Goal: Task Accomplishment & Management: Use online tool/utility

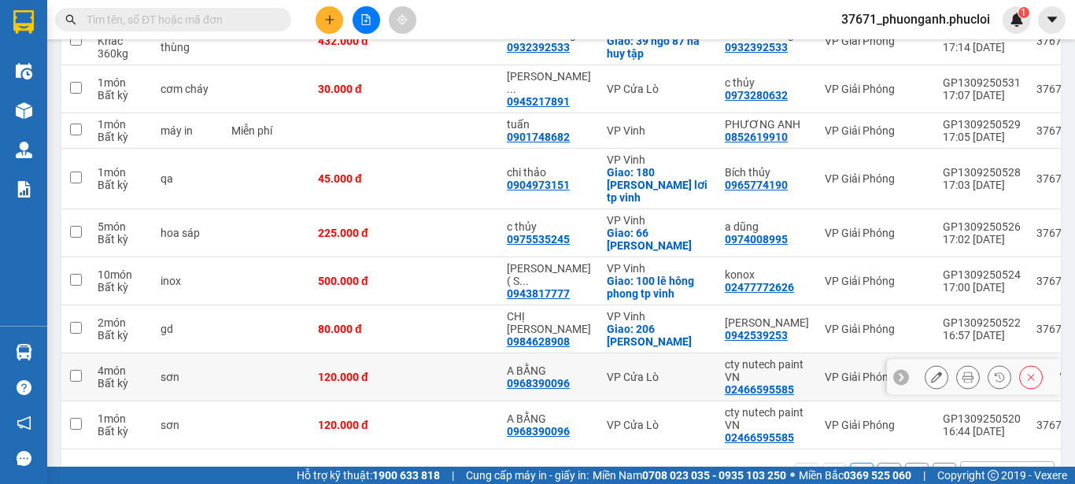
scroll to position [335, 0]
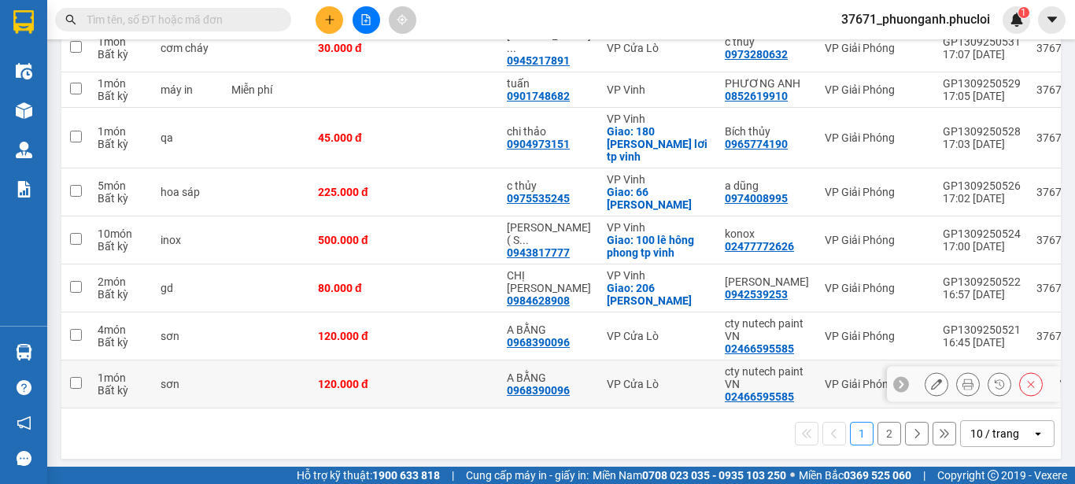
click at [931, 378] on icon at bounding box center [936, 383] width 11 height 11
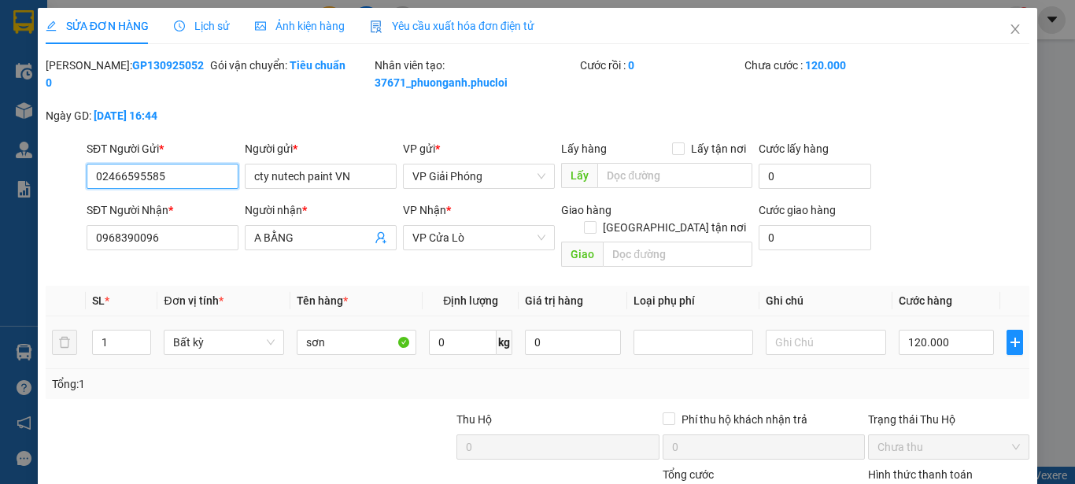
type input "02466595585"
type input "cty nutech paint VN"
type input "0968390096"
type input "A BẰNG"
type input "120.000"
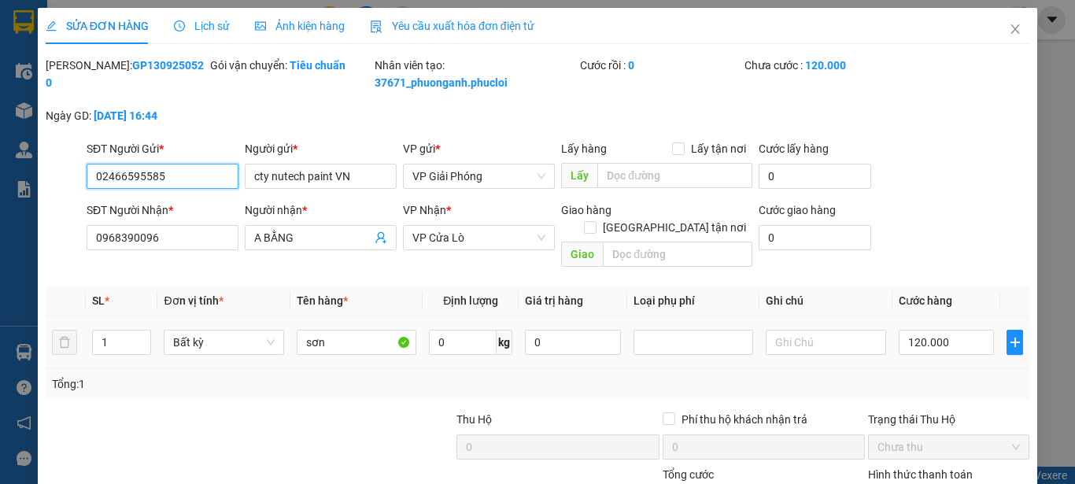
type input "120.000"
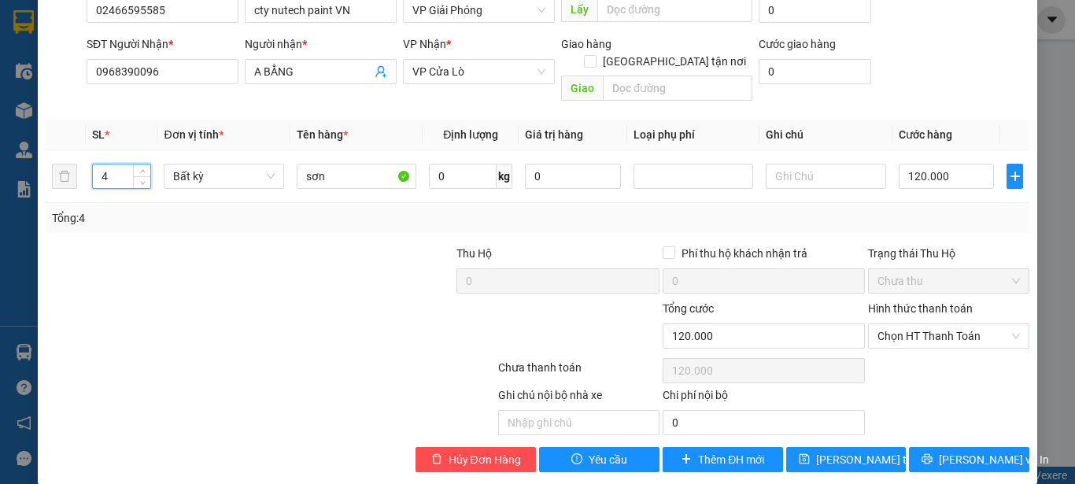
scroll to position [168, 0]
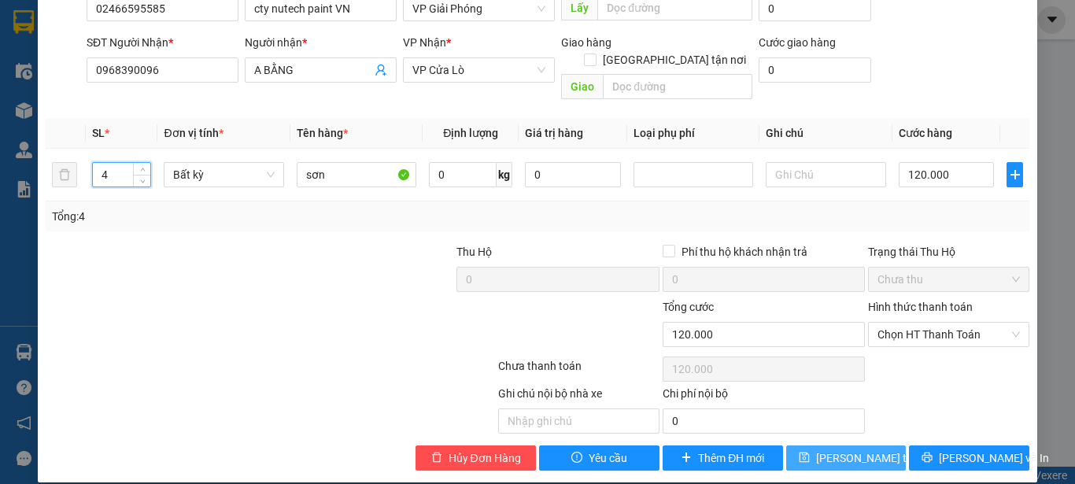
type input "4"
click at [873, 449] on span "Lưu thay đổi" at bounding box center [879, 457] width 126 height 17
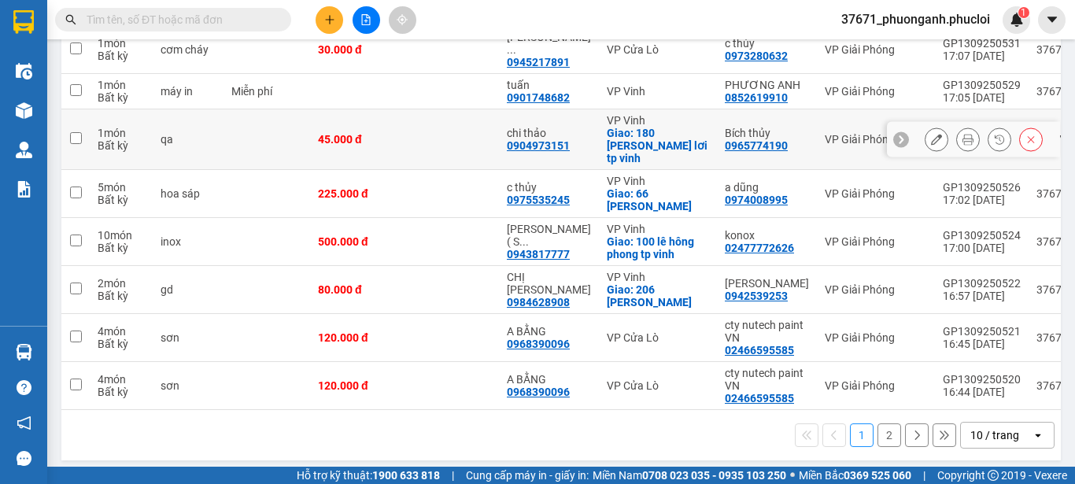
scroll to position [335, 0]
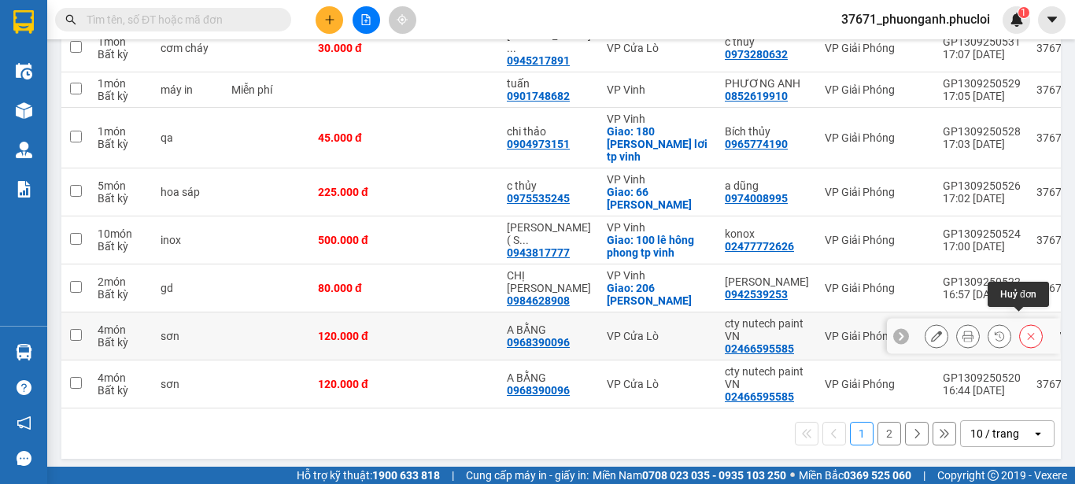
click at [1025, 330] on icon at bounding box center [1030, 335] width 11 height 11
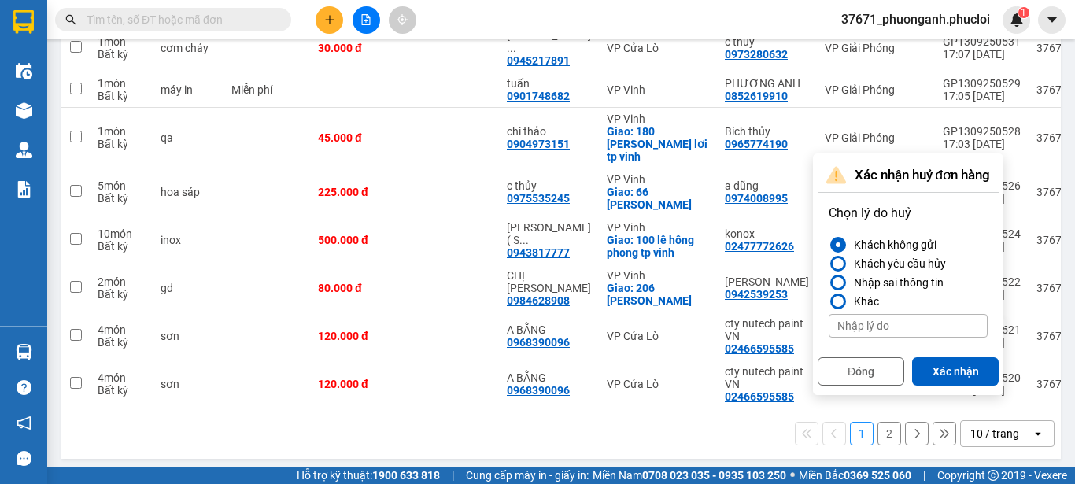
drag, startPoint x: 739, startPoint y: 437, endPoint x: 749, endPoint y: 428, distance: 13.4
click at [739, 434] on div "1 2 10 / trang open" at bounding box center [561, 433] width 987 height 27
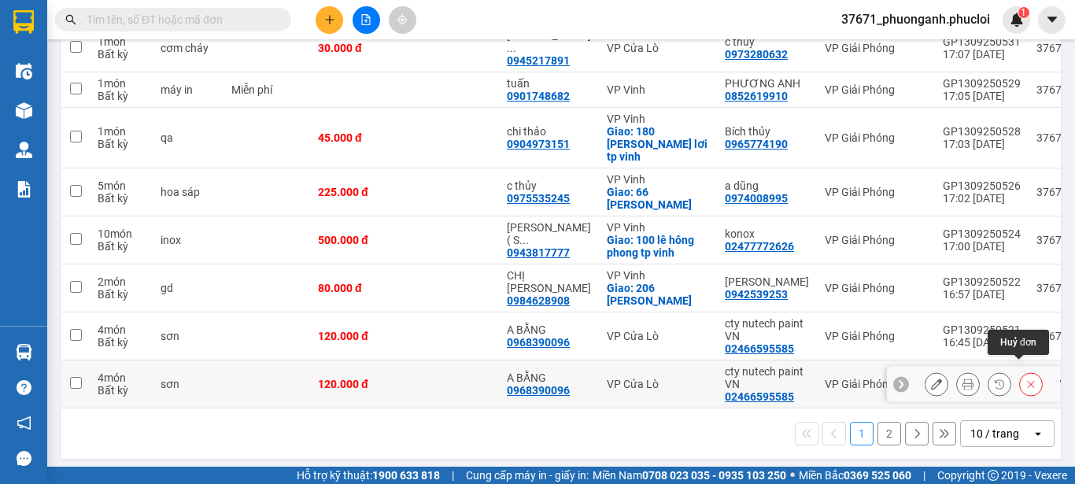
click at [1025, 378] on icon at bounding box center [1030, 383] width 11 height 11
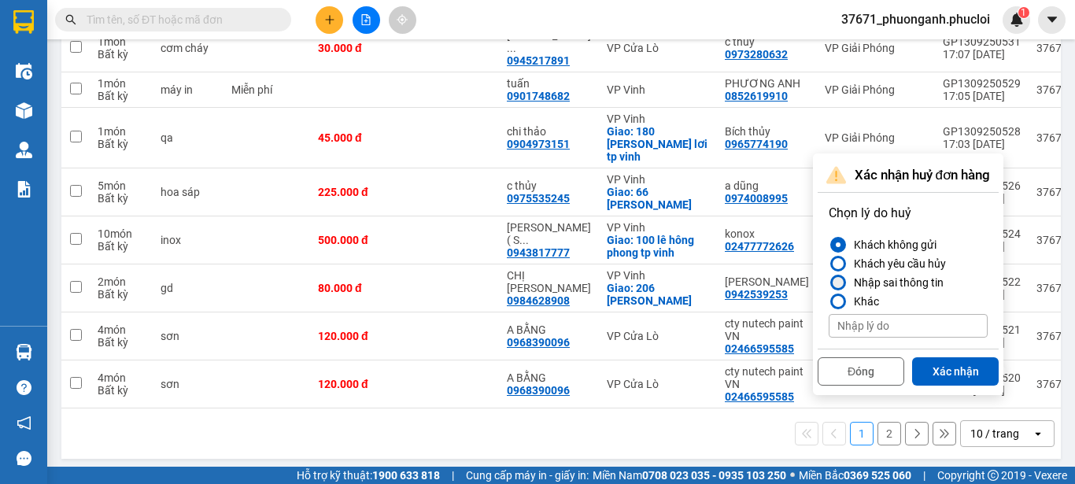
click at [890, 286] on div "Nhập sai thông tin" at bounding box center [895, 282] width 96 height 19
click at [829, 282] on input "Nhập sai thông tin" at bounding box center [829, 282] width 0 height 0
click at [928, 371] on button "Xác nhận" at bounding box center [955, 371] width 87 height 28
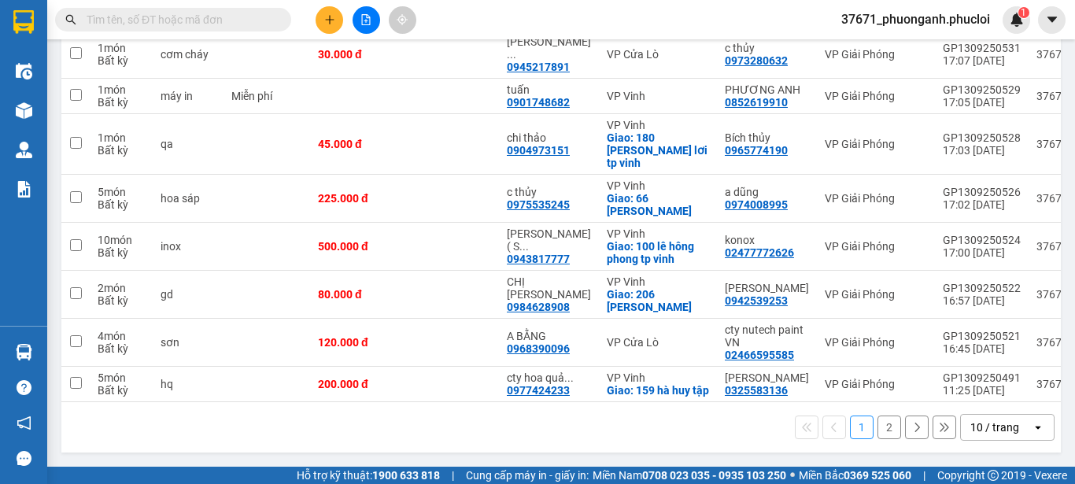
click at [877, 423] on button "2" at bounding box center [889, 427] width 24 height 24
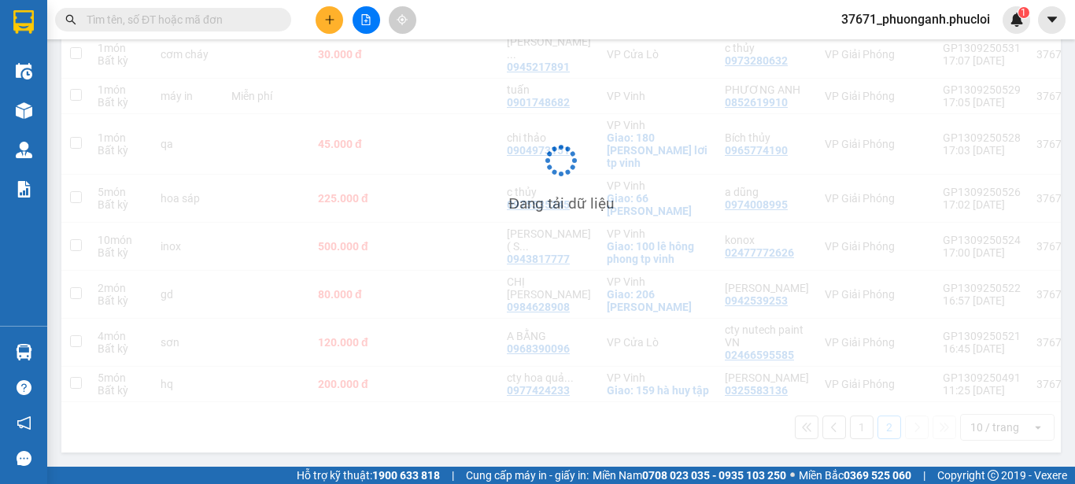
scroll to position [72, 0]
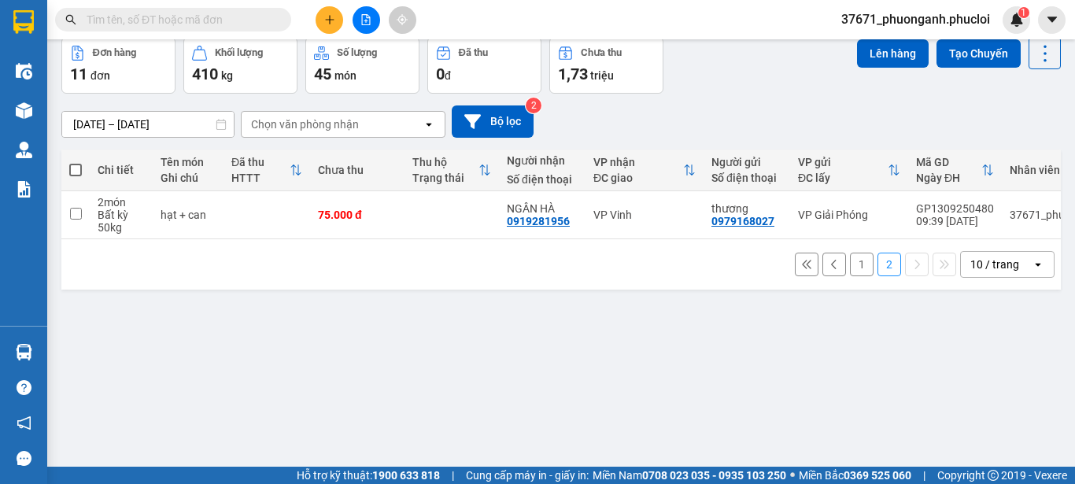
click at [850, 267] on button "1" at bounding box center [862, 265] width 24 height 24
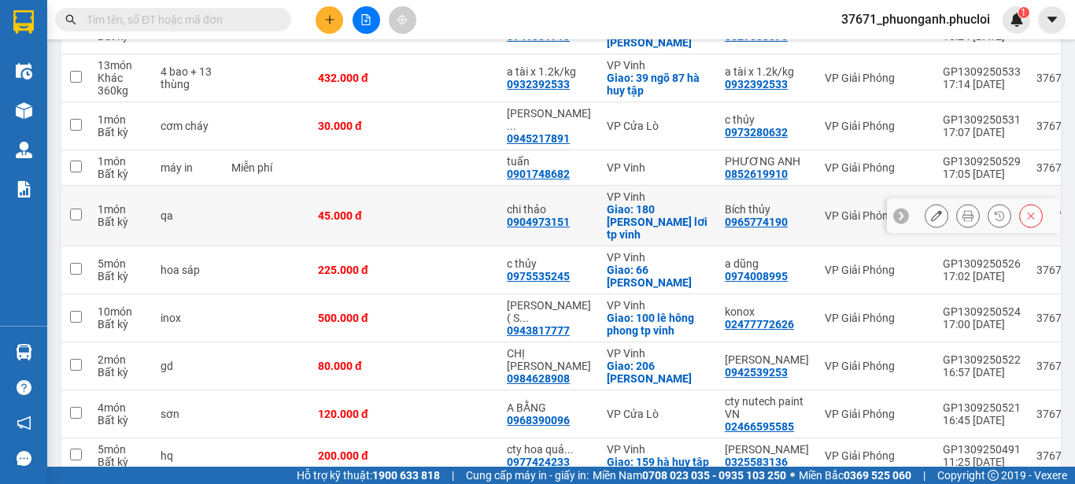
scroll to position [230, 0]
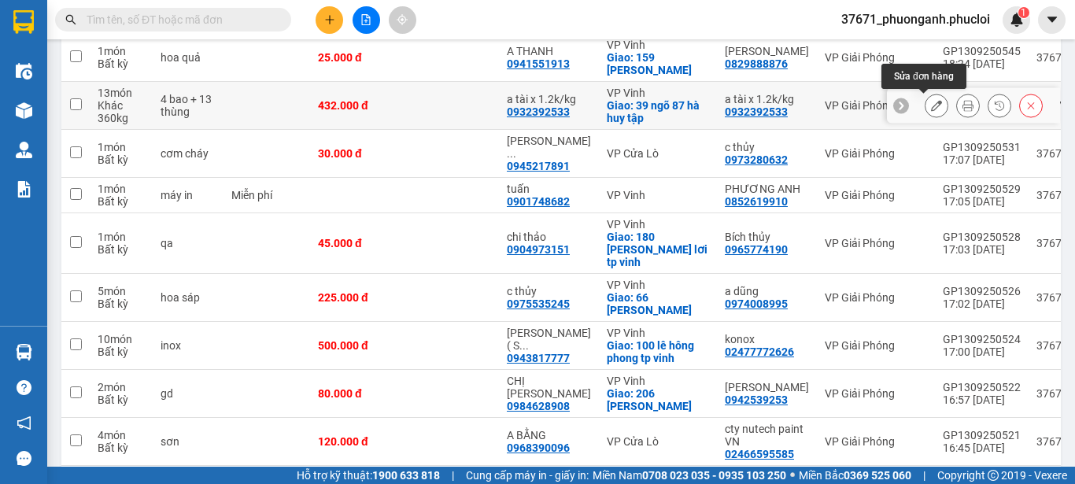
click at [931, 101] on icon at bounding box center [936, 105] width 11 height 11
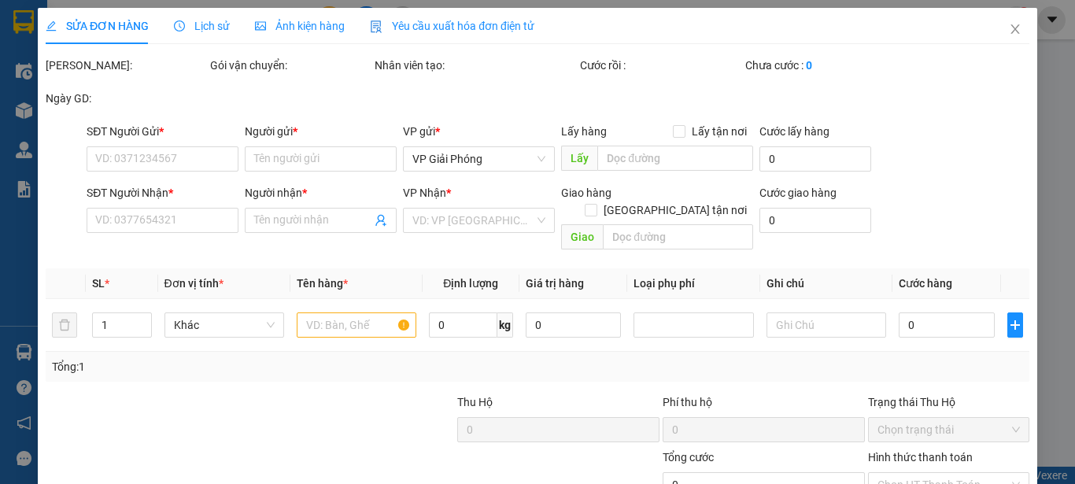
type input "0932392533"
type input "a tài x 1.2k/kg"
type input "0932392533"
type input "a tài x 1.2k/kg"
checkbox input "true"
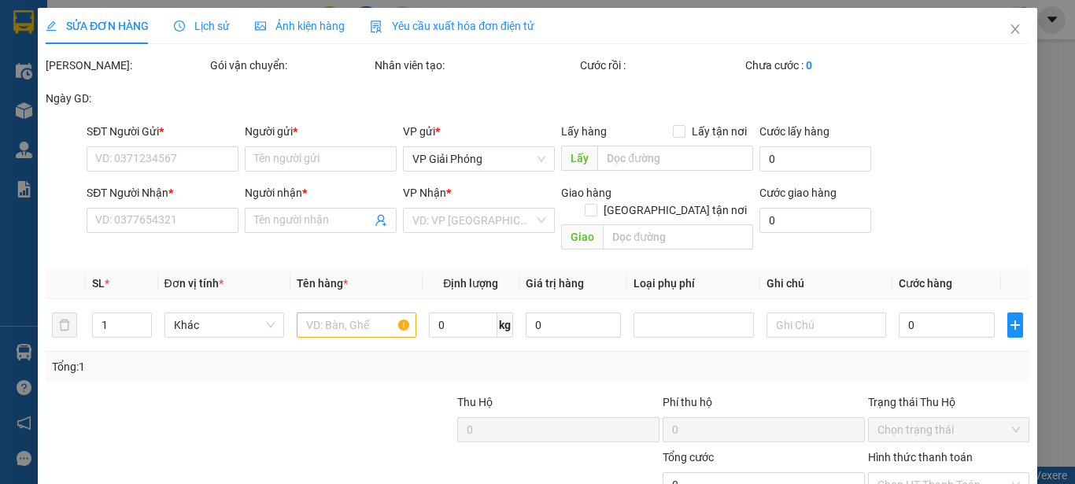
type input "39 ngõ 87 hà huy tập"
type input "432.000"
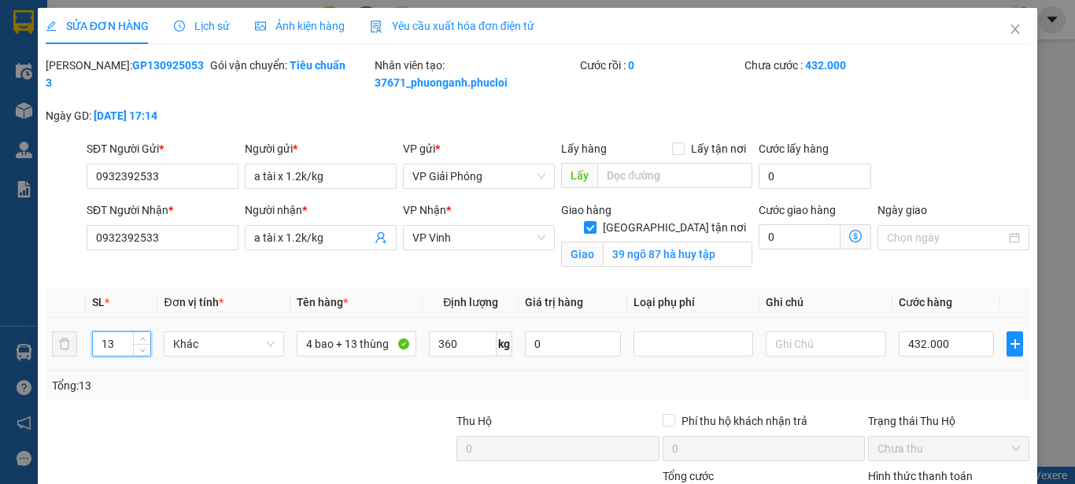
click at [116, 349] on input "13" at bounding box center [122, 344] width 58 height 24
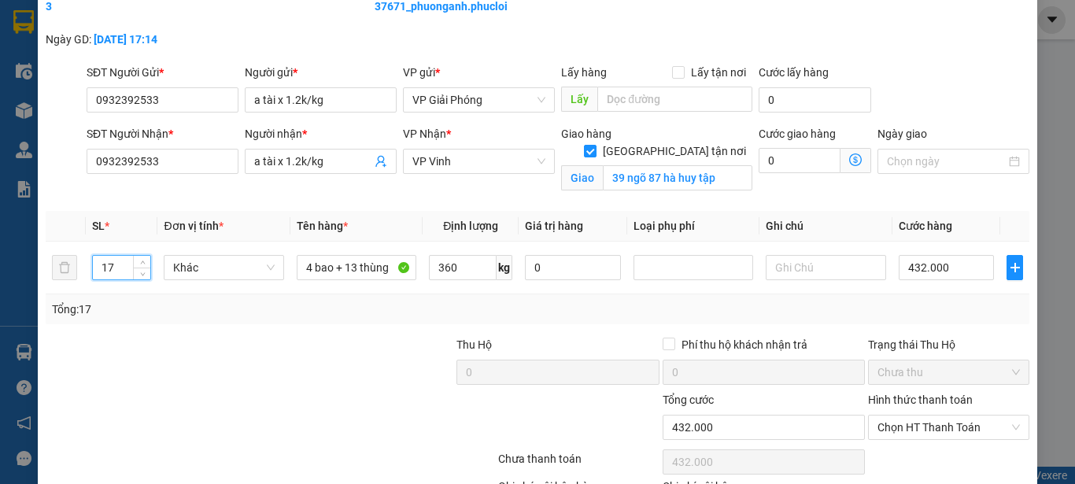
scroll to position [186, 0]
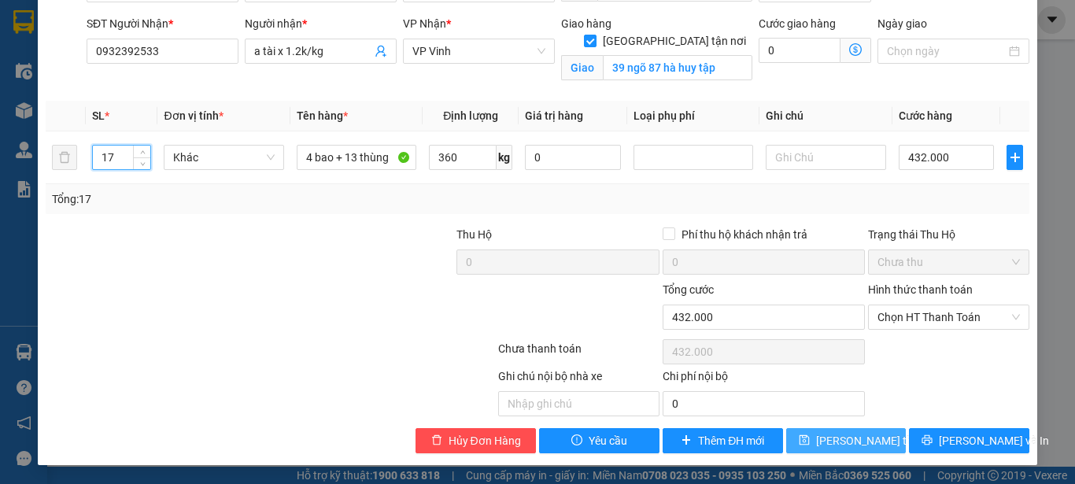
type input "17"
click at [865, 437] on span "Lưu thay đổi" at bounding box center [879, 440] width 126 height 17
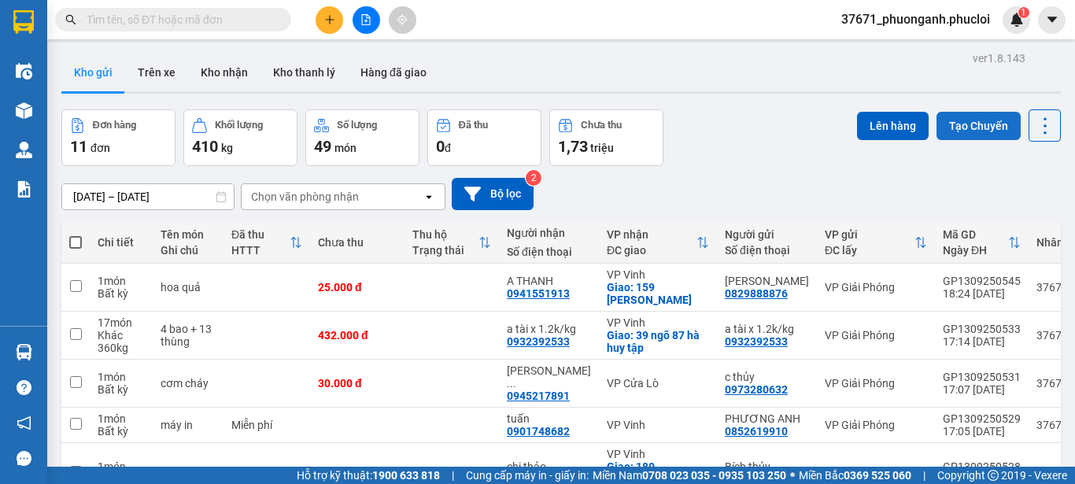
click at [965, 129] on button "Tạo Chuyến" at bounding box center [978, 126] width 84 height 28
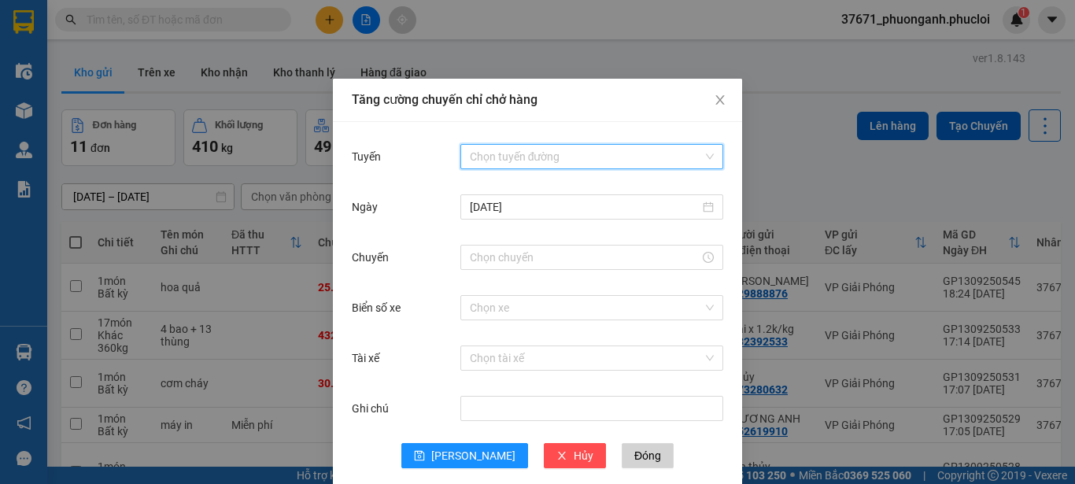
click at [637, 161] on input "Tuyến" at bounding box center [586, 157] width 233 height 24
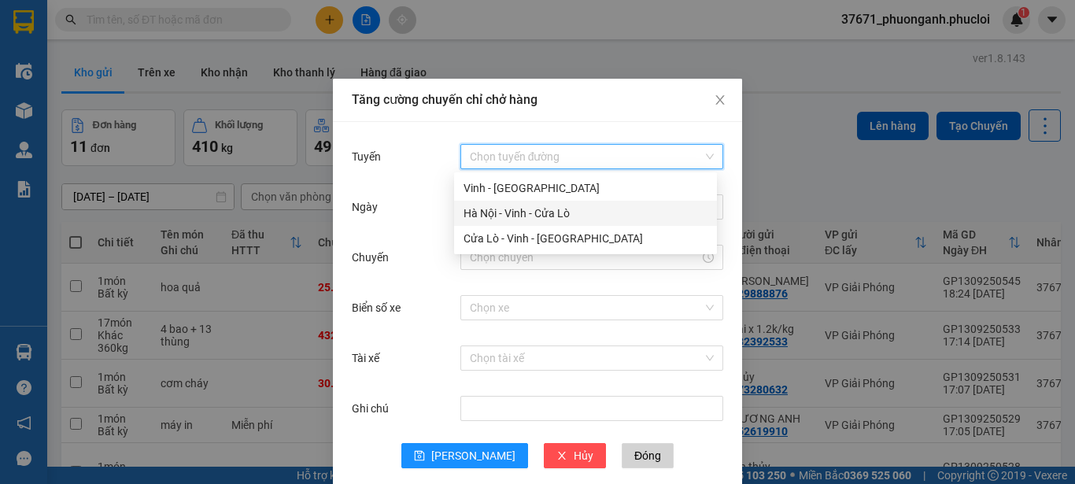
click at [622, 212] on div "Hà Nội - Vinh - Cửa Lò" at bounding box center [585, 213] width 244 height 17
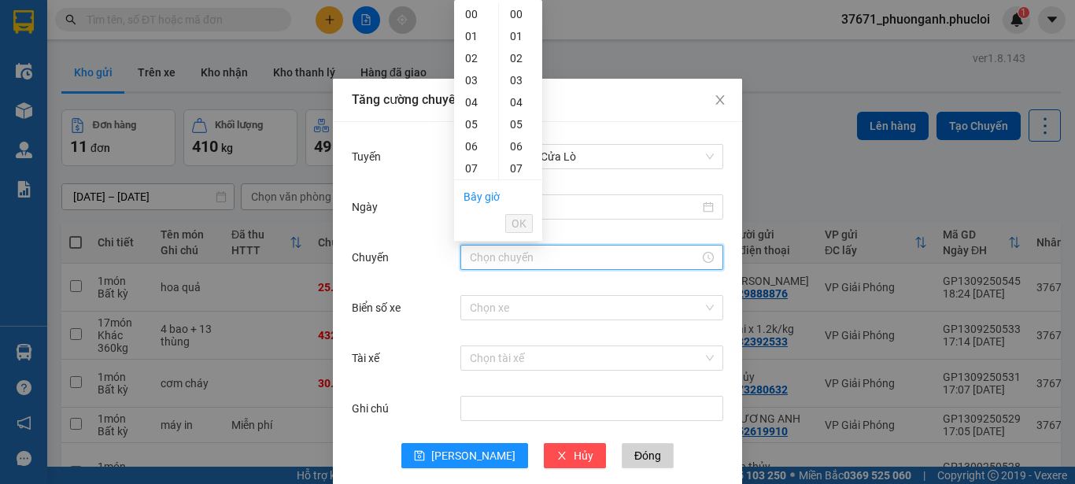
click at [507, 254] on input "Chuyến" at bounding box center [585, 257] width 230 height 17
click at [474, 12] on div "23" at bounding box center [476, 14] width 44 height 22
type input "23:00"
click at [527, 227] on button "OK" at bounding box center [519, 223] width 28 height 19
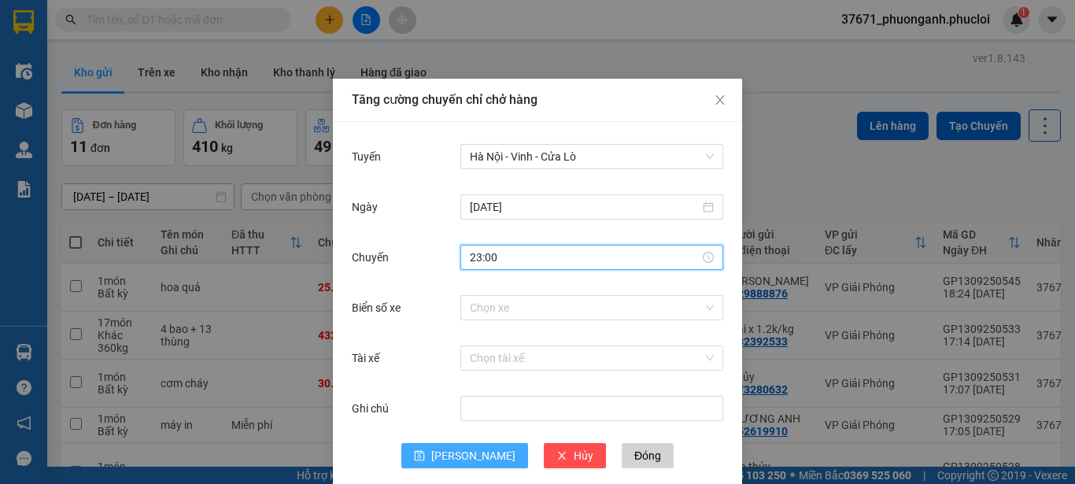
click at [460, 454] on span "[PERSON_NAME]" at bounding box center [473, 455] width 84 height 17
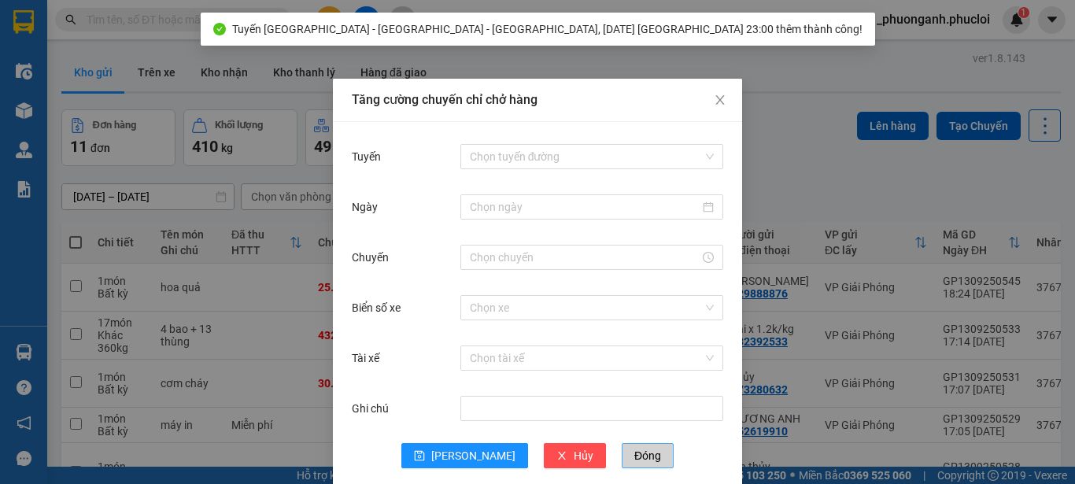
click at [634, 460] on span "Đóng" at bounding box center [647, 455] width 27 height 17
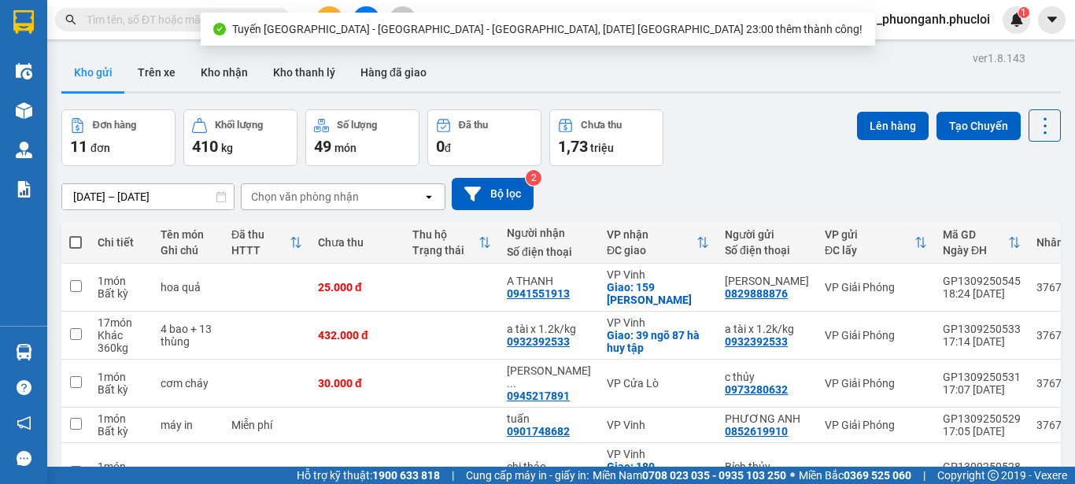
click at [71, 240] on span at bounding box center [75, 242] width 13 height 13
click at [76, 234] on input "checkbox" at bounding box center [76, 234] width 0 height 0
checkbox input "true"
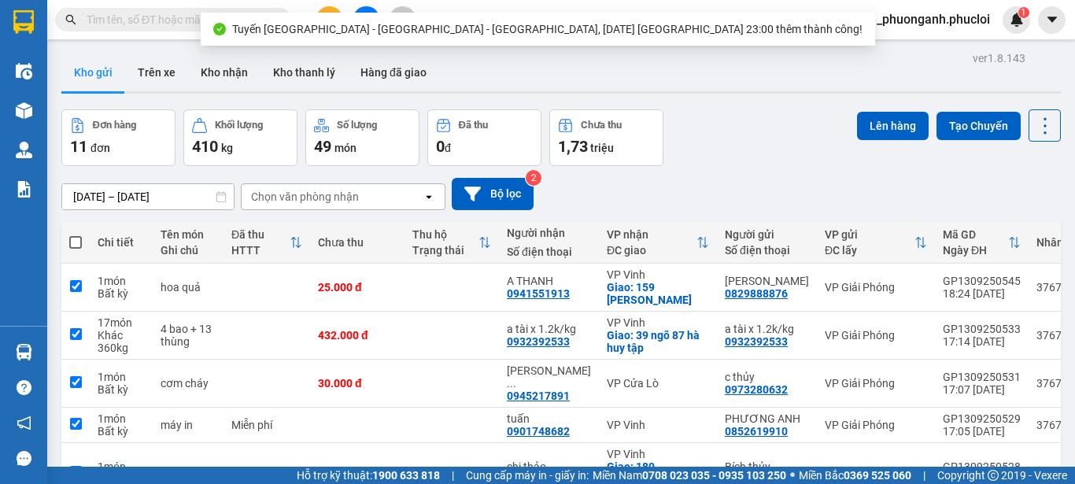
checkbox input "true"
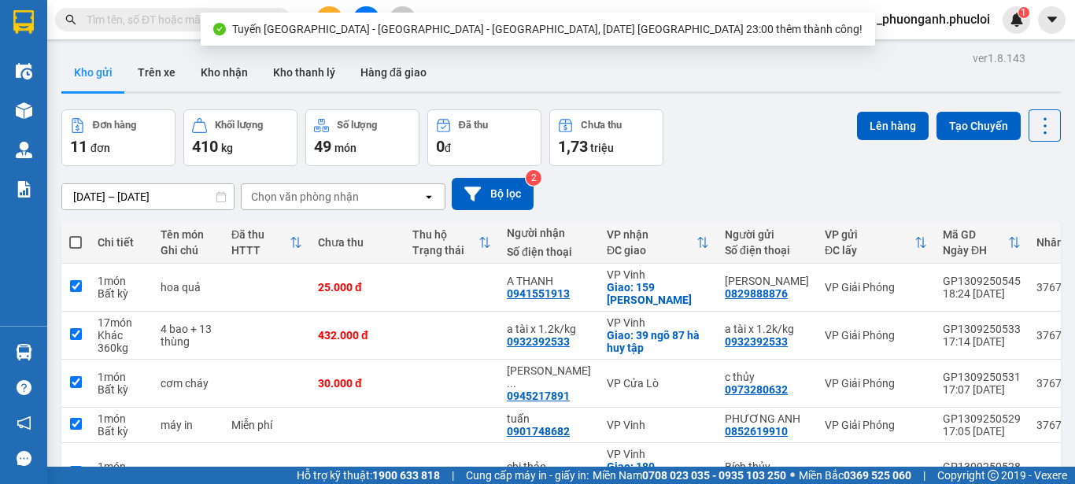
checkbox input "true"
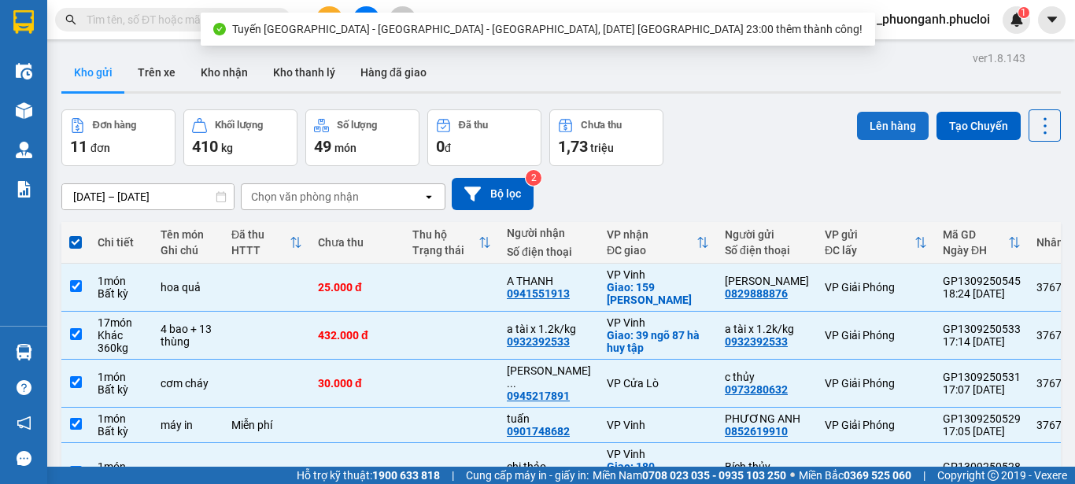
click at [892, 127] on button "Lên hàng" at bounding box center [893, 126] width 72 height 28
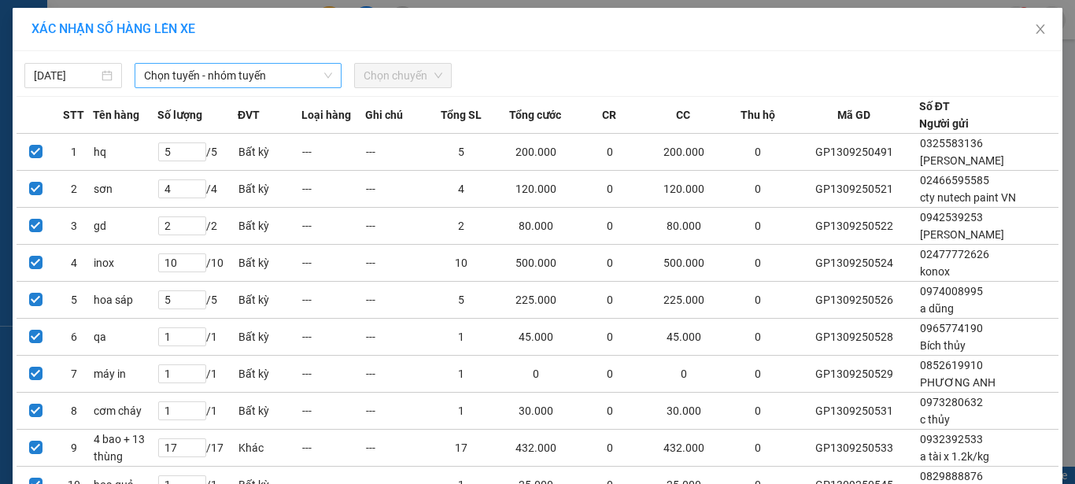
click at [153, 66] on span "Chọn tuyến - nhóm tuyến" at bounding box center [238, 76] width 188 height 24
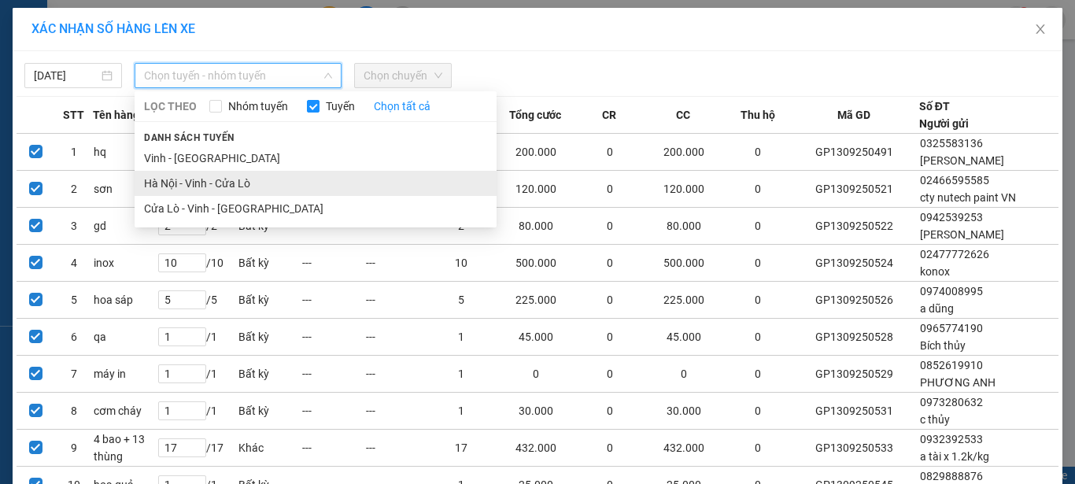
click at [182, 183] on li "Hà Nội - Vinh - Cửa Lò" at bounding box center [316, 183] width 362 height 25
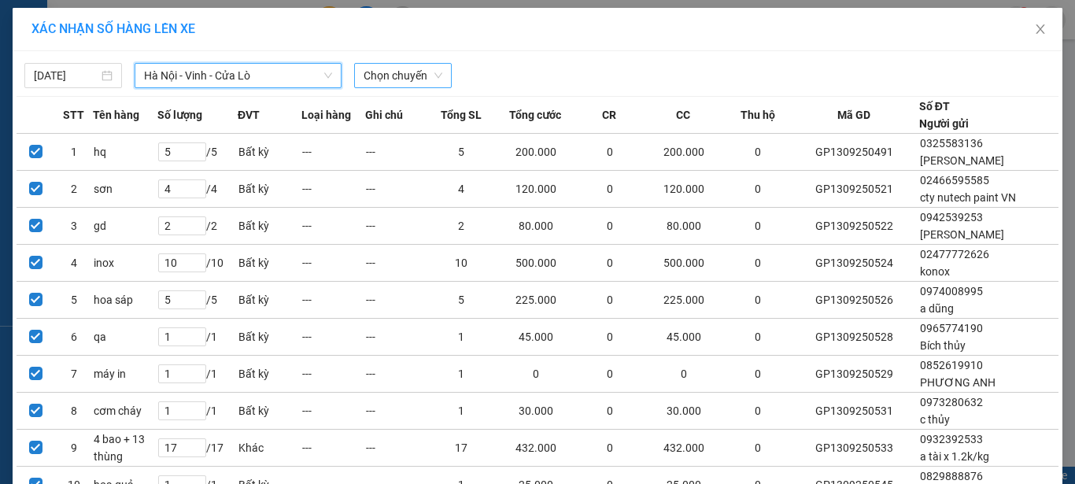
click at [371, 76] on span "Chọn chuyến" at bounding box center [403, 76] width 79 height 24
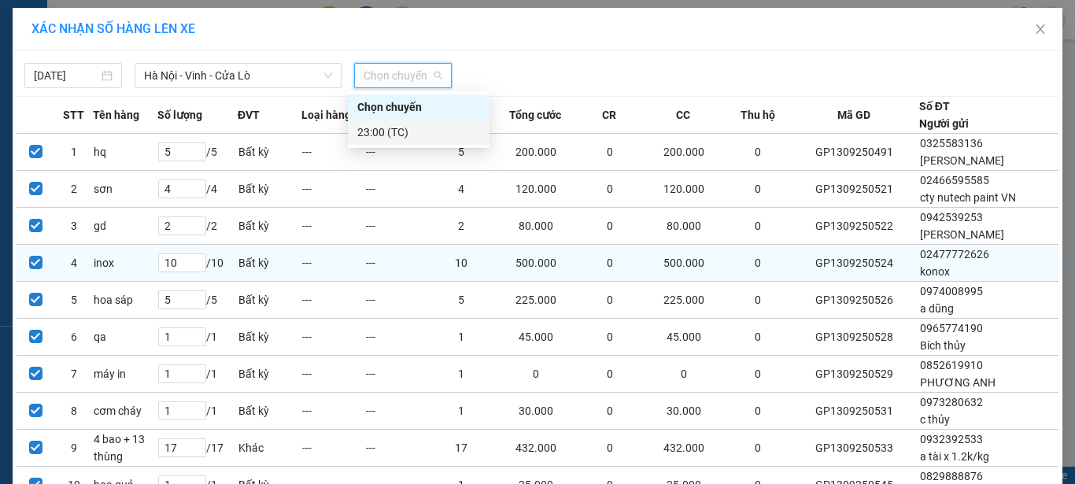
drag, startPoint x: 397, startPoint y: 134, endPoint x: 515, endPoint y: 259, distance: 172.0
click at [398, 138] on div "23:00 (TC)" at bounding box center [418, 132] width 123 height 17
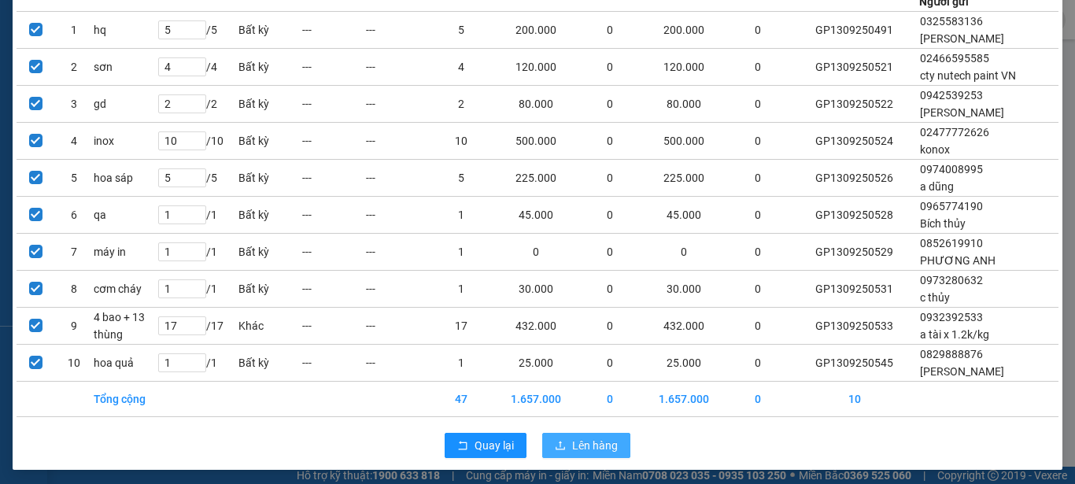
scroll to position [136, 0]
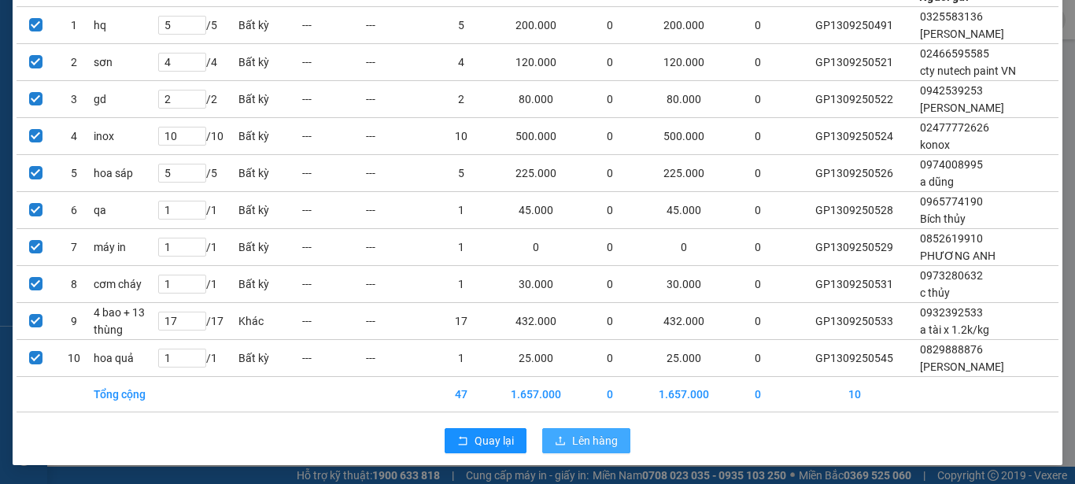
click at [601, 441] on span "Lên hàng" at bounding box center [595, 440] width 46 height 17
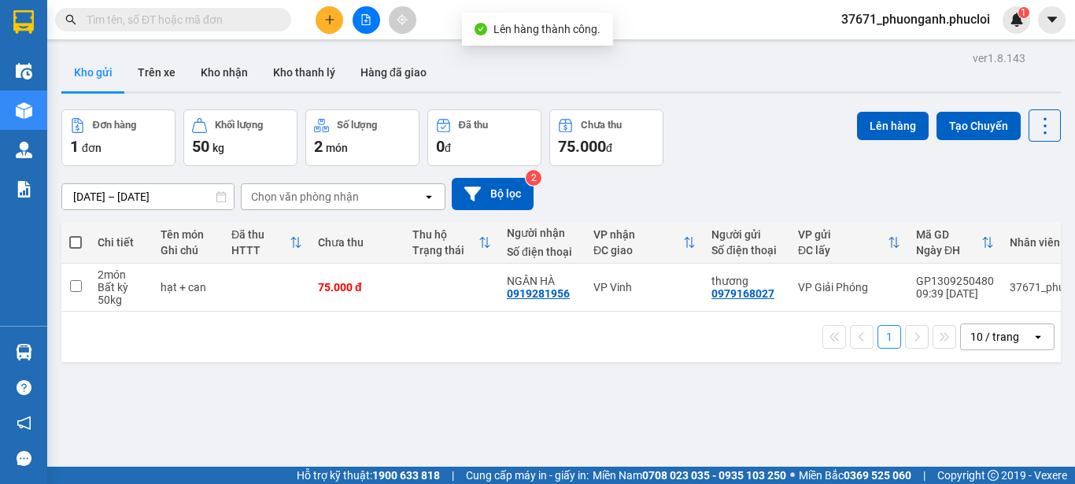
click at [76, 238] on span at bounding box center [75, 242] width 13 height 13
click at [76, 234] on input "checkbox" at bounding box center [76, 234] width 0 height 0
checkbox input "true"
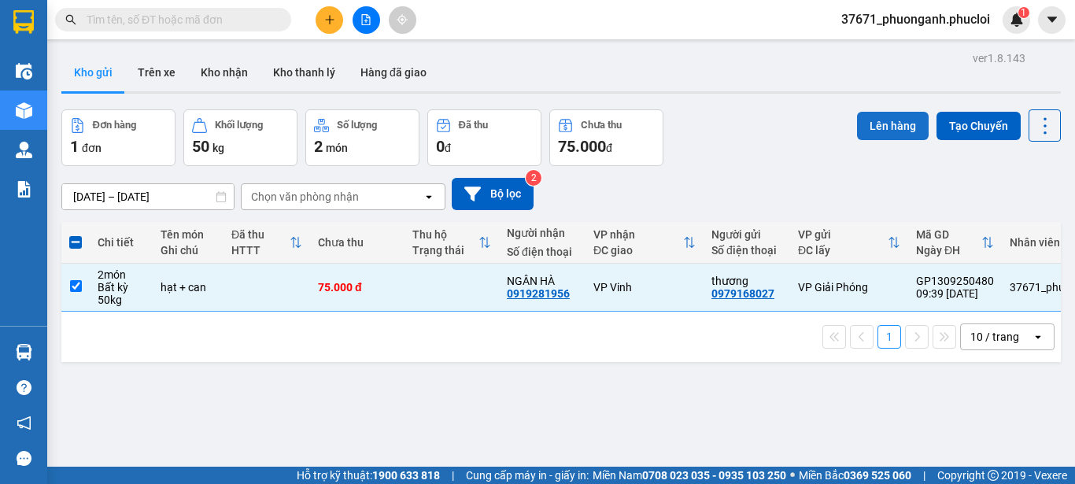
click at [884, 117] on button "Lên hàng" at bounding box center [893, 126] width 72 height 28
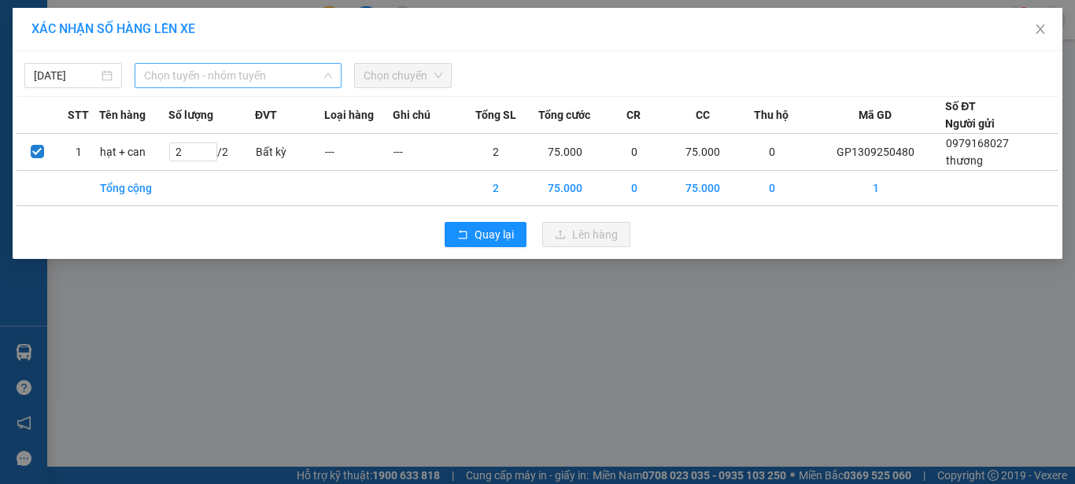
drag, startPoint x: 235, startPoint y: 68, endPoint x: 247, endPoint y: 137, distance: 70.2
click at [238, 74] on span "Chọn tuyến - nhóm tuyến" at bounding box center [238, 76] width 188 height 24
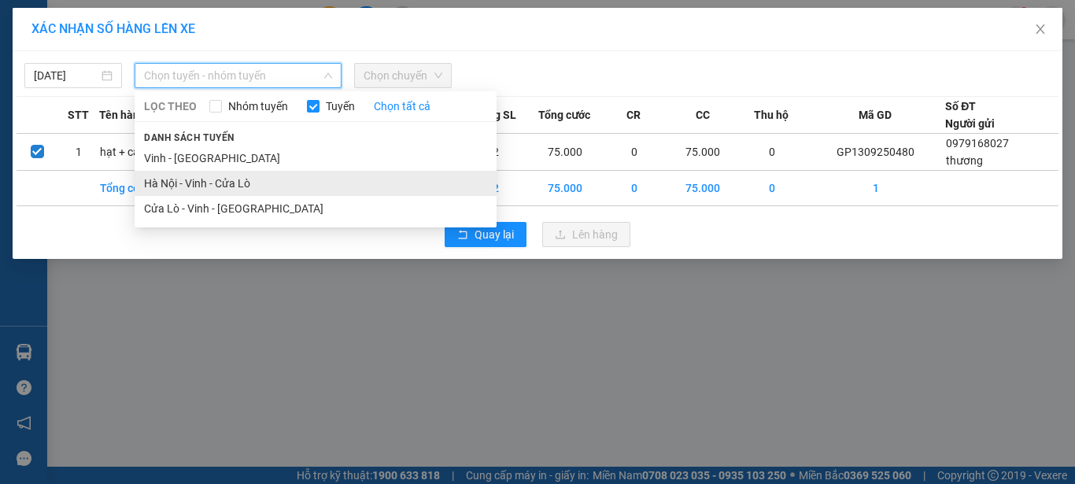
drag, startPoint x: 237, startPoint y: 183, endPoint x: 426, endPoint y: 119, distance: 199.6
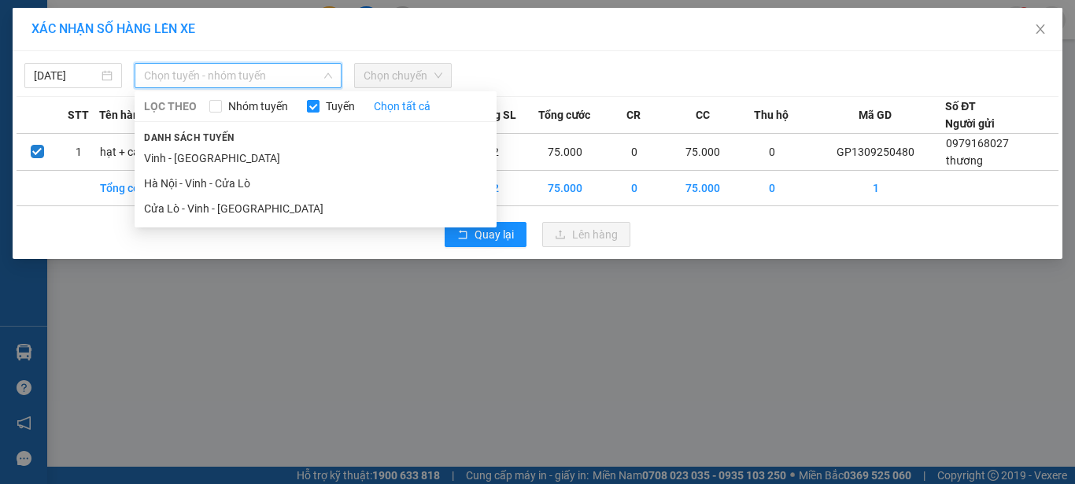
click at [245, 179] on li "Hà Nội - Vinh - Cửa Lò" at bounding box center [316, 183] width 362 height 25
type input "="
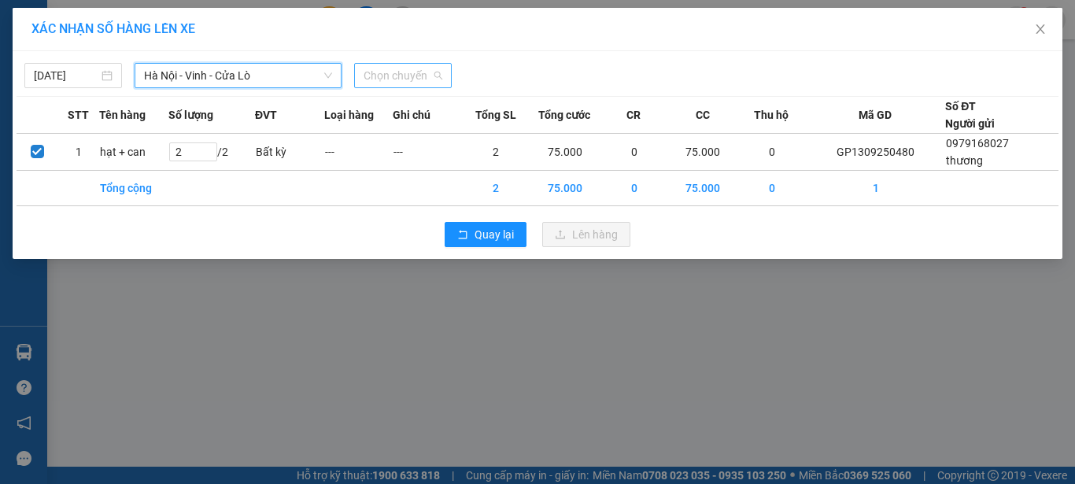
click at [427, 75] on span "Chọn chuyến" at bounding box center [403, 76] width 79 height 24
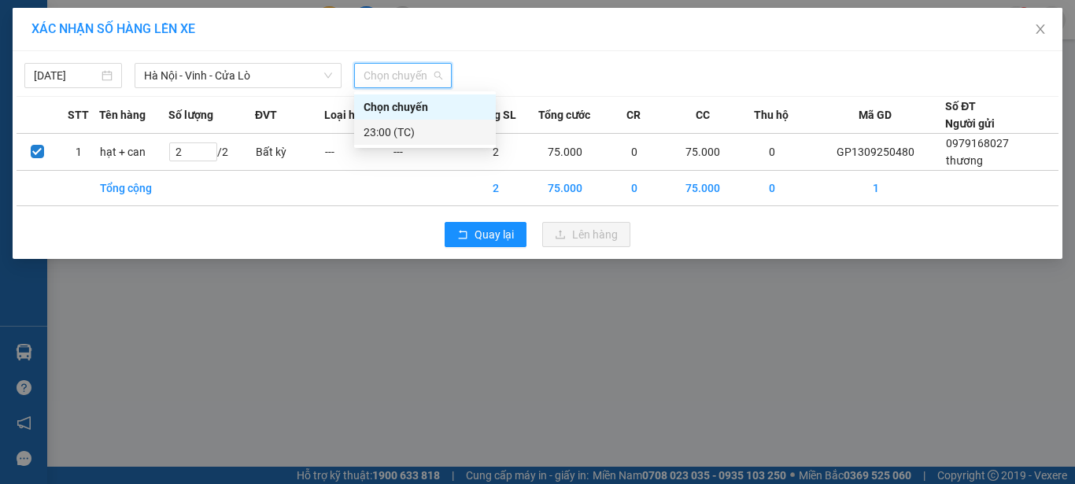
click at [424, 132] on div "23:00 (TC)" at bounding box center [425, 132] width 123 height 17
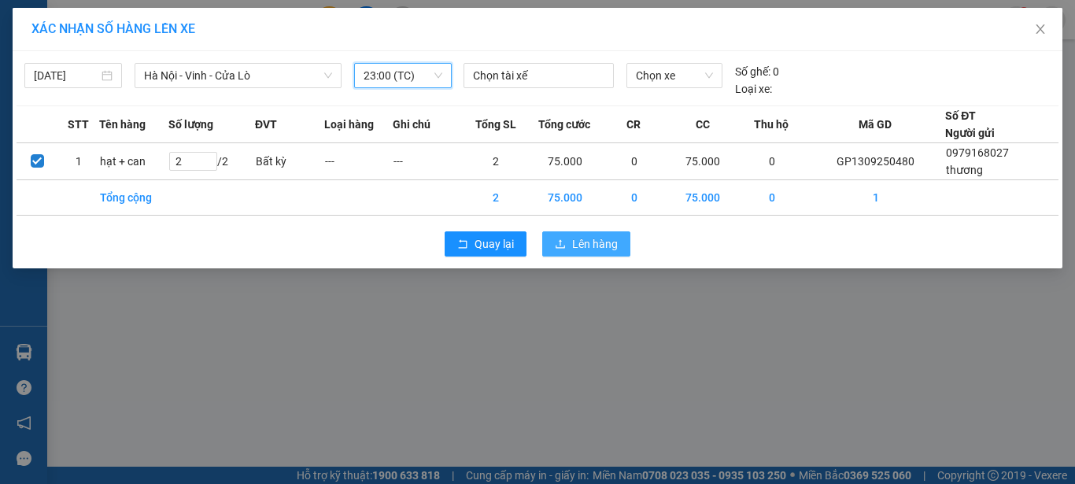
click at [600, 249] on span "Lên hàng" at bounding box center [595, 243] width 46 height 17
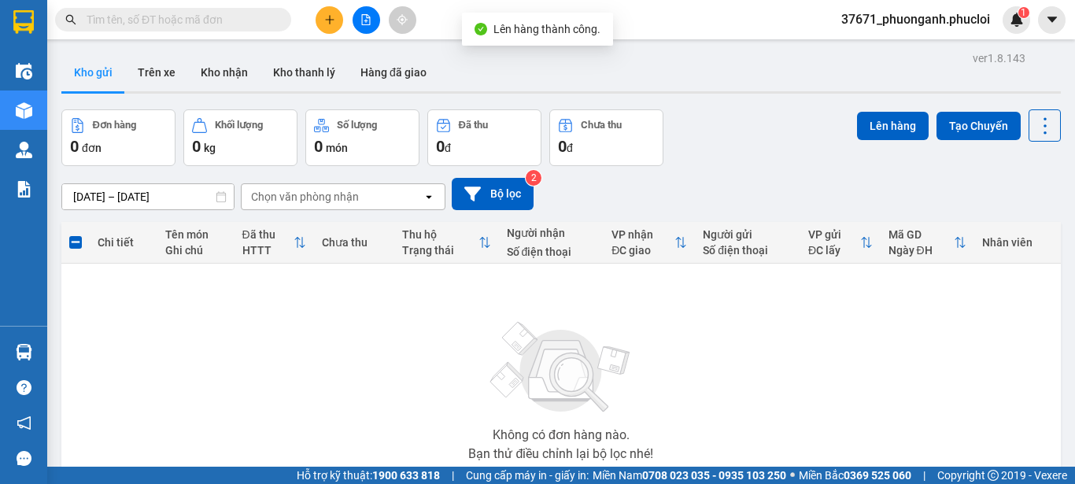
click at [366, 19] on icon "file-add" at bounding box center [365, 19] width 11 height 11
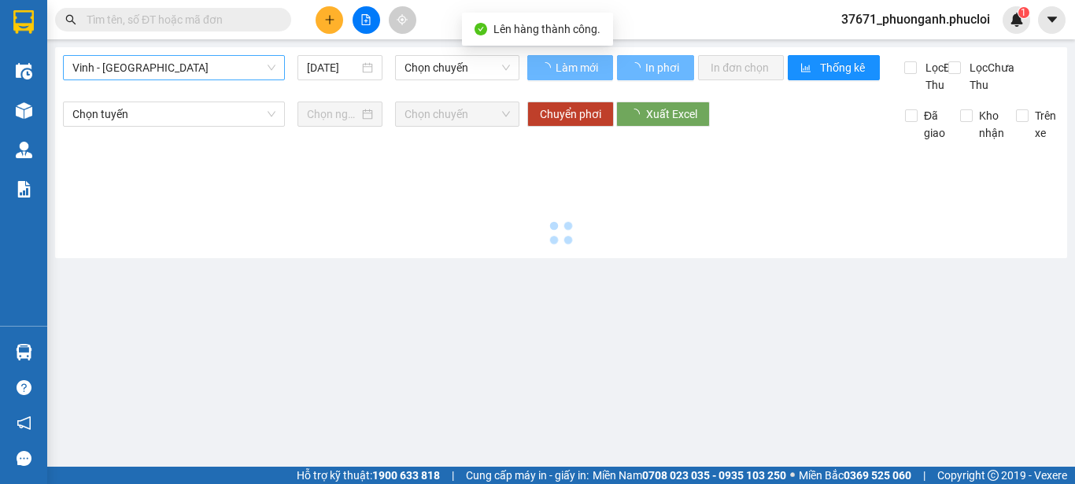
click at [182, 61] on span "Vinh - [GEOGRAPHIC_DATA]" at bounding box center [173, 68] width 203 height 24
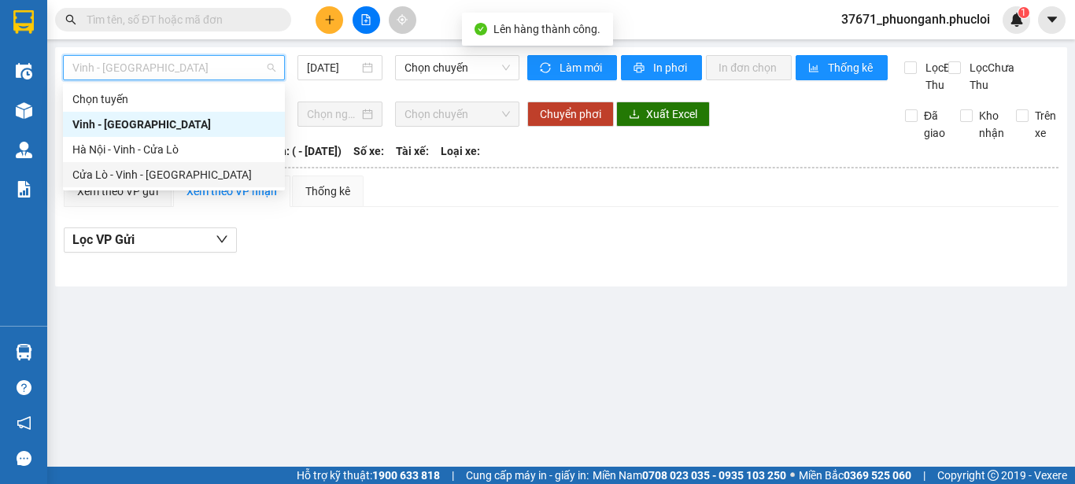
click at [193, 166] on div "Cửa Lò - Vinh - [GEOGRAPHIC_DATA]" at bounding box center [173, 174] width 203 height 17
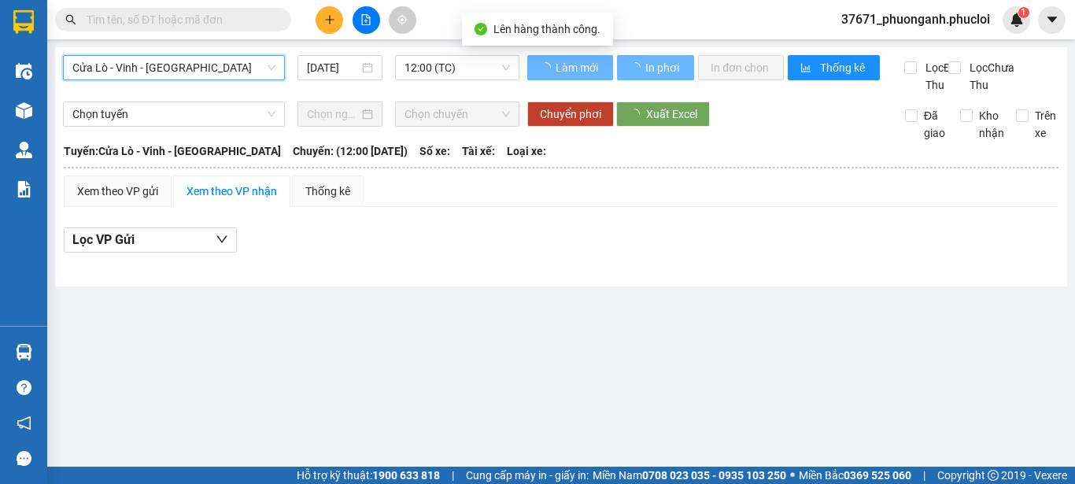
click at [337, 65] on input "[DATE]" at bounding box center [333, 67] width 52 height 17
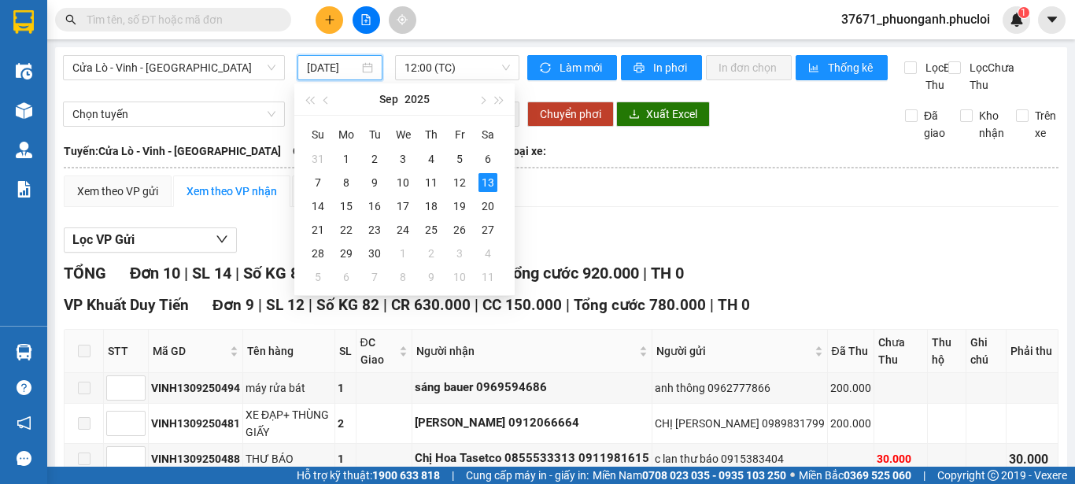
scroll to position [0, 5]
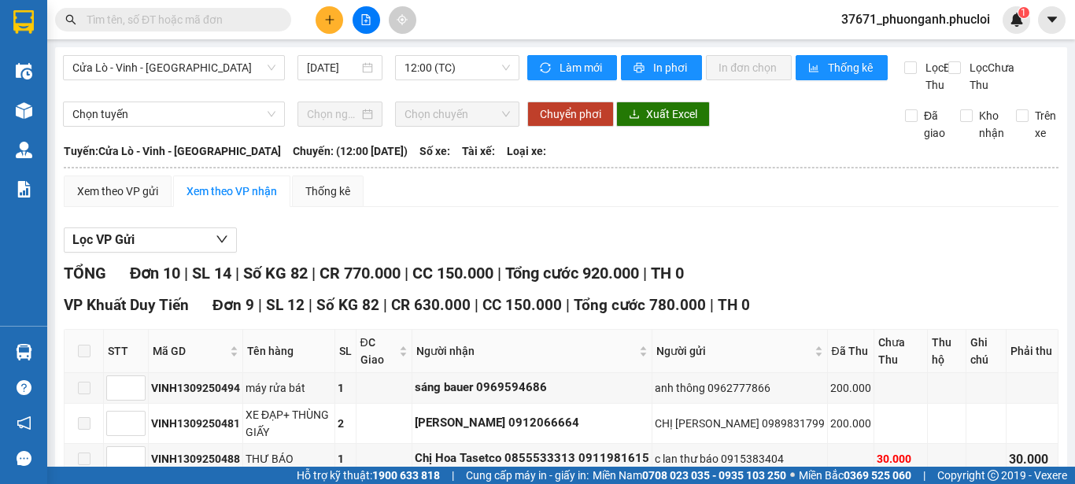
drag, startPoint x: 575, startPoint y: 212, endPoint x: 491, endPoint y: 89, distance: 148.8
click at [576, 206] on div "Xem theo VP gửi Xem theo VP nhận Thống kê" at bounding box center [561, 190] width 995 height 31
click at [465, 68] on span "12:00 (TC)" at bounding box center [456, 68] width 105 height 24
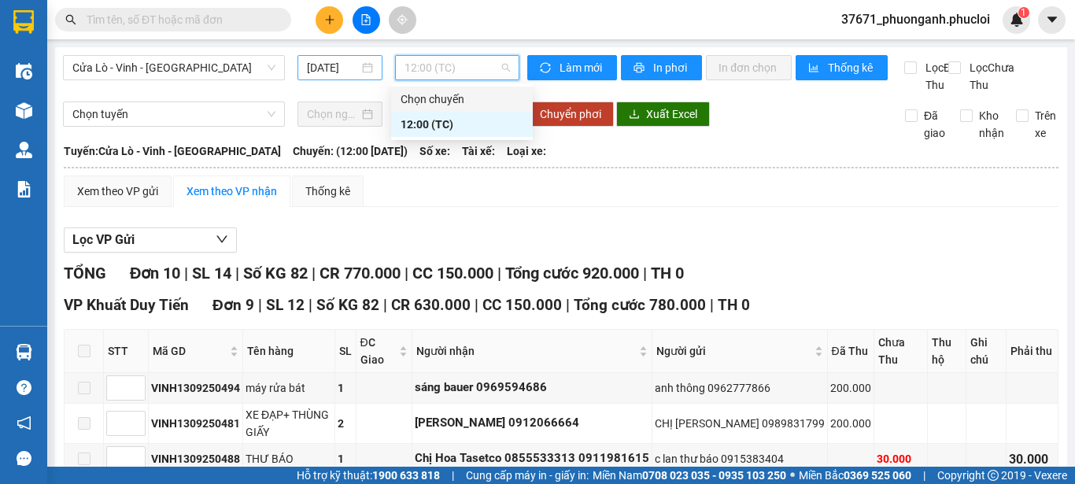
click at [339, 65] on input "[DATE]" at bounding box center [333, 67] width 52 height 17
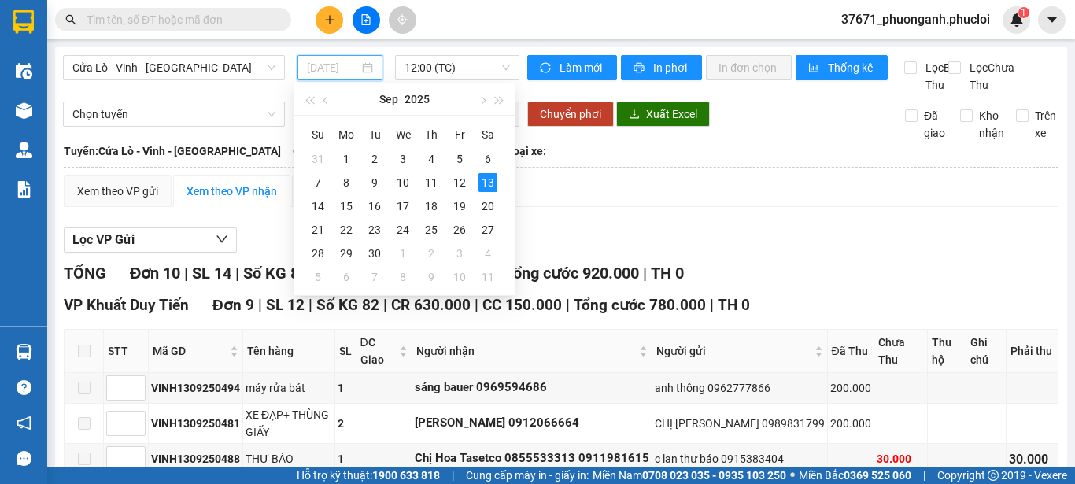
drag, startPoint x: 463, startPoint y: 180, endPoint x: 441, endPoint y: 83, distance: 100.0
click at [462, 175] on div "12" at bounding box center [459, 182] width 19 height 19
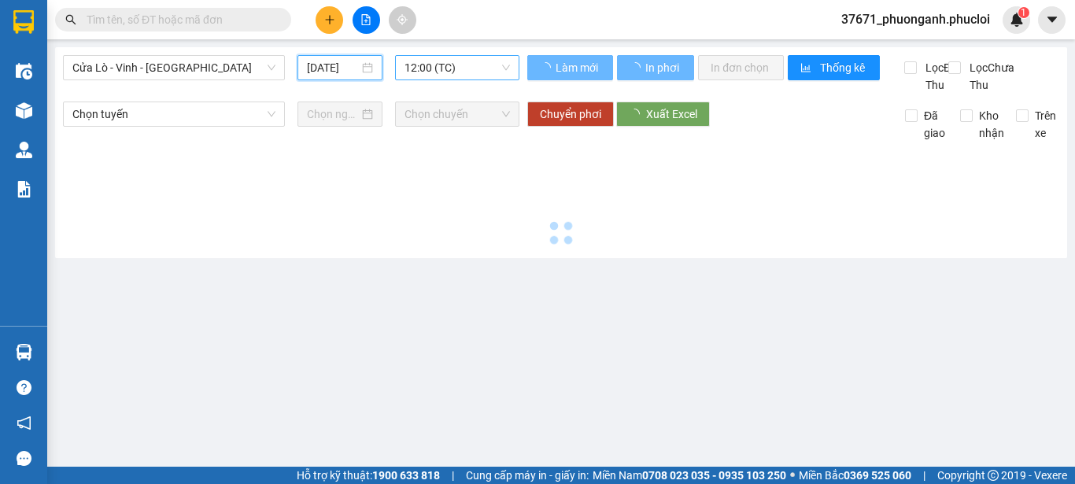
type input "[DATE]"
click at [440, 71] on span "12:00 (TC)" at bounding box center [456, 68] width 105 height 24
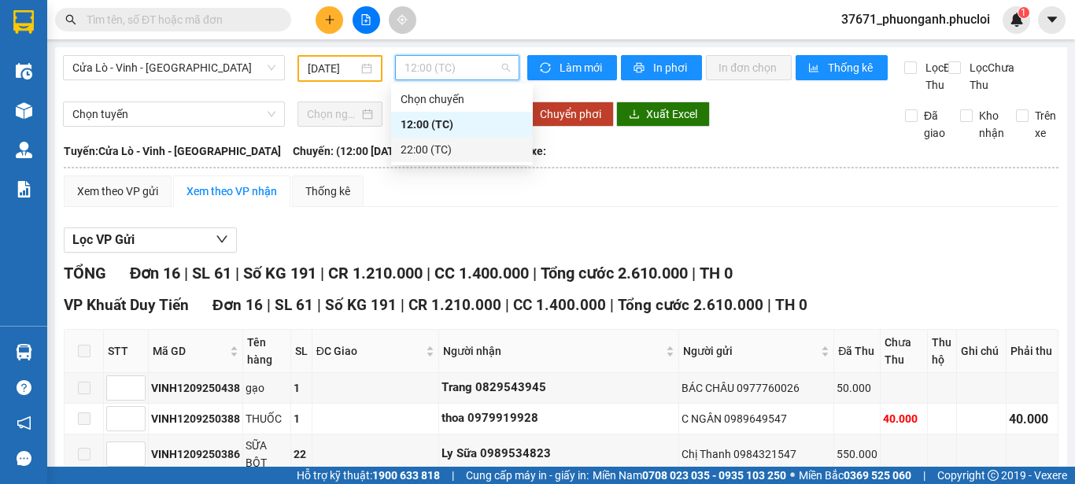
click at [451, 147] on div "22:00 (TC)" at bounding box center [461, 149] width 123 height 17
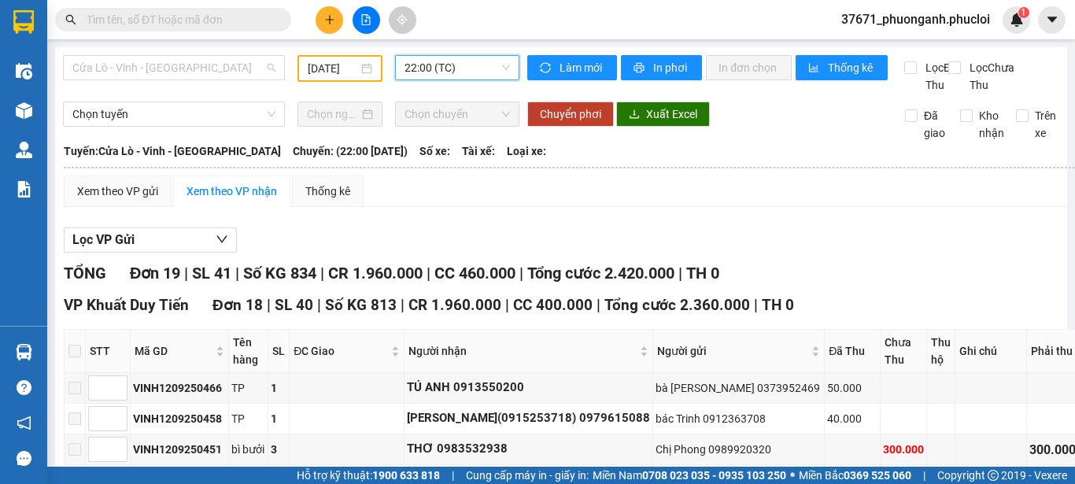
drag, startPoint x: 253, startPoint y: 69, endPoint x: 258, endPoint y: 131, distance: 61.6
click at [253, 83] on div "Cửa Lò - Vinh - [GEOGRAPHIC_DATA] [DATE] 22:00 22:00 (TC)" at bounding box center [291, 74] width 456 height 39
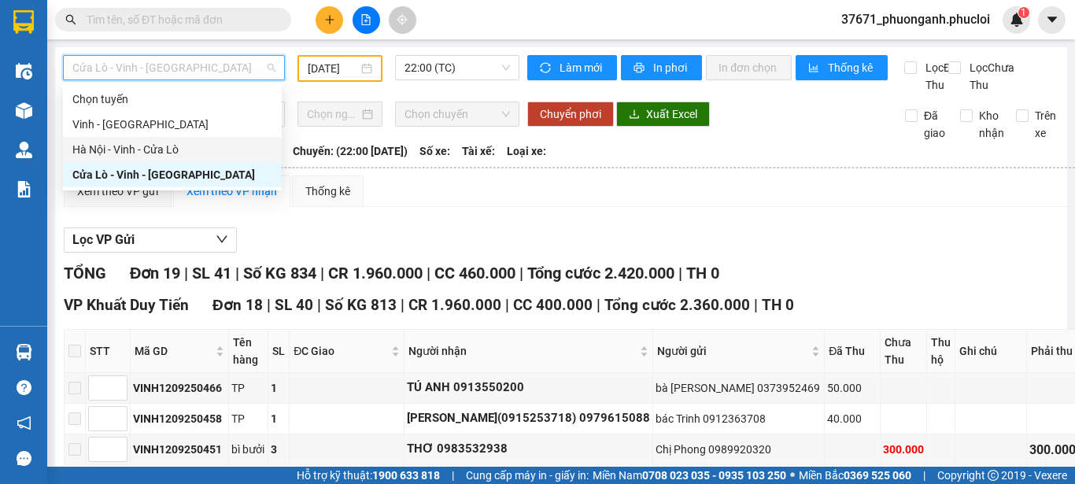
click at [245, 148] on div "Hà Nội - Vinh - Cửa Lò" at bounding box center [172, 149] width 200 height 17
type input "p"
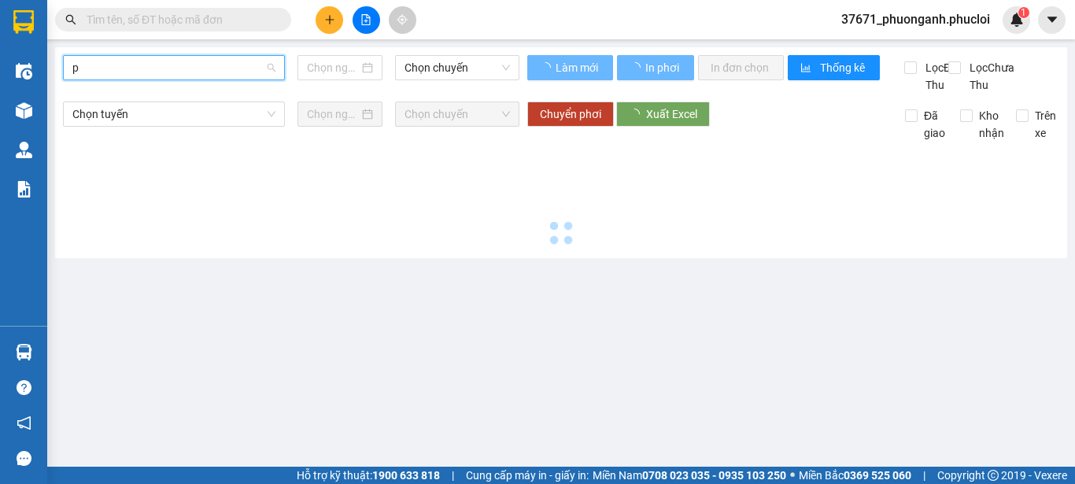
type input "po"
type input "[DATE]"
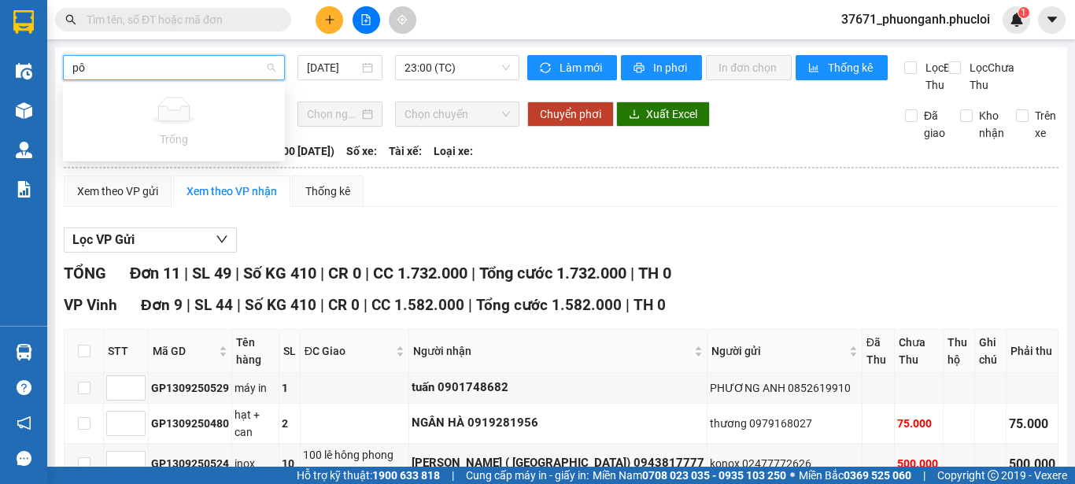
type input "p"
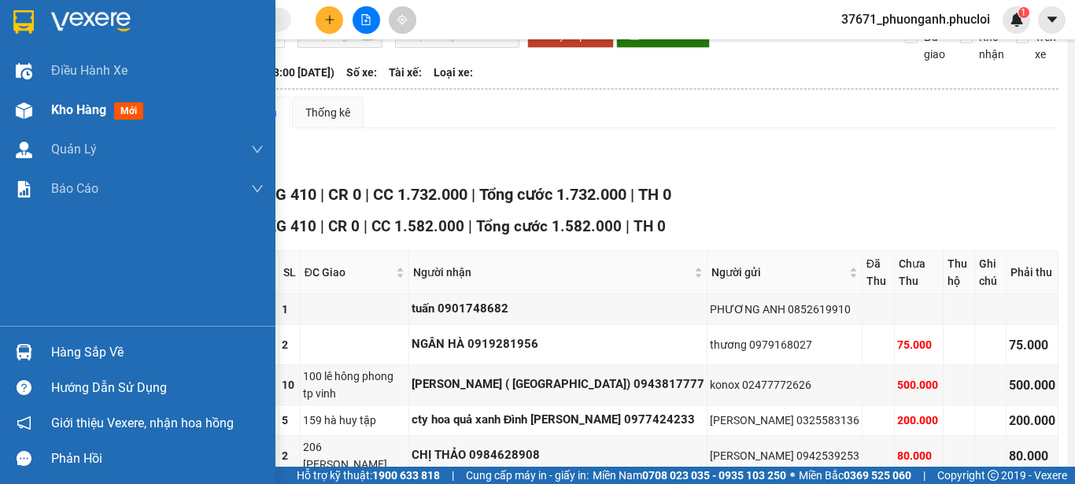
click at [32, 112] on div at bounding box center [24, 111] width 28 height 28
